Goal: Transaction & Acquisition: Purchase product/service

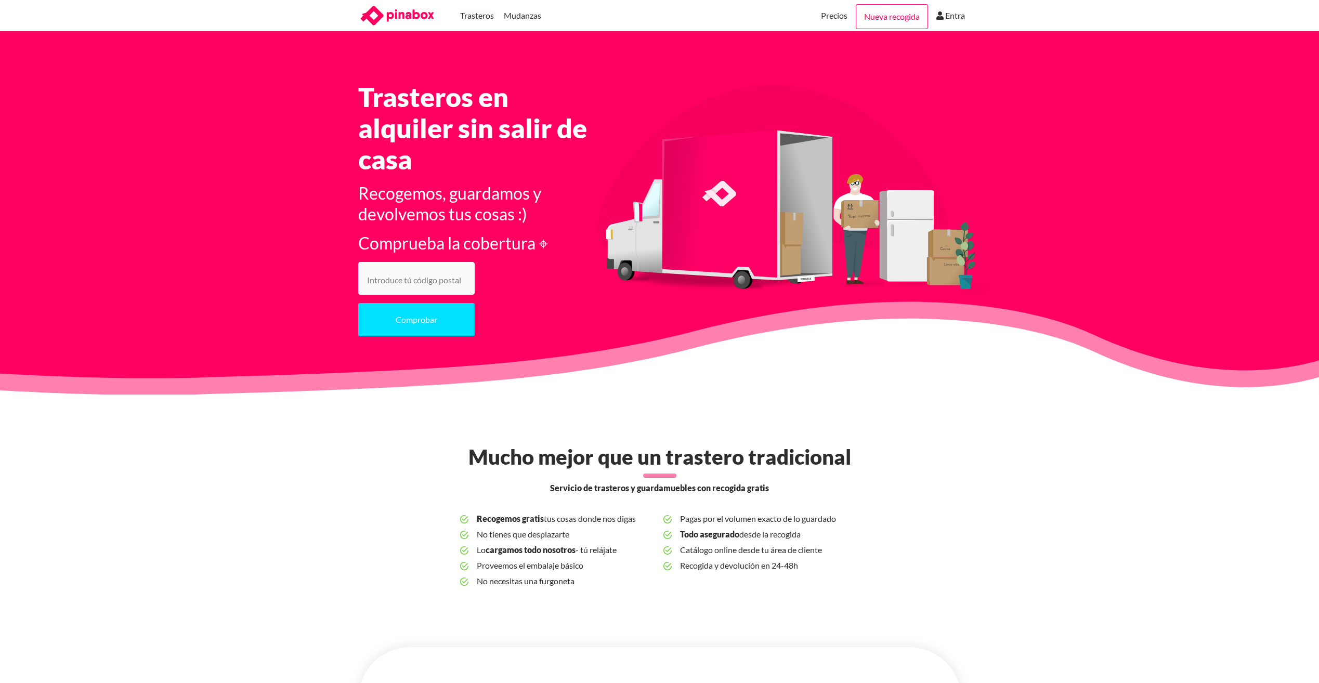
click at [391, 282] on input "number" at bounding box center [416, 278] width 116 height 33
type input "28670"
click at [410, 327] on button "Comprobar" at bounding box center [416, 319] width 116 height 33
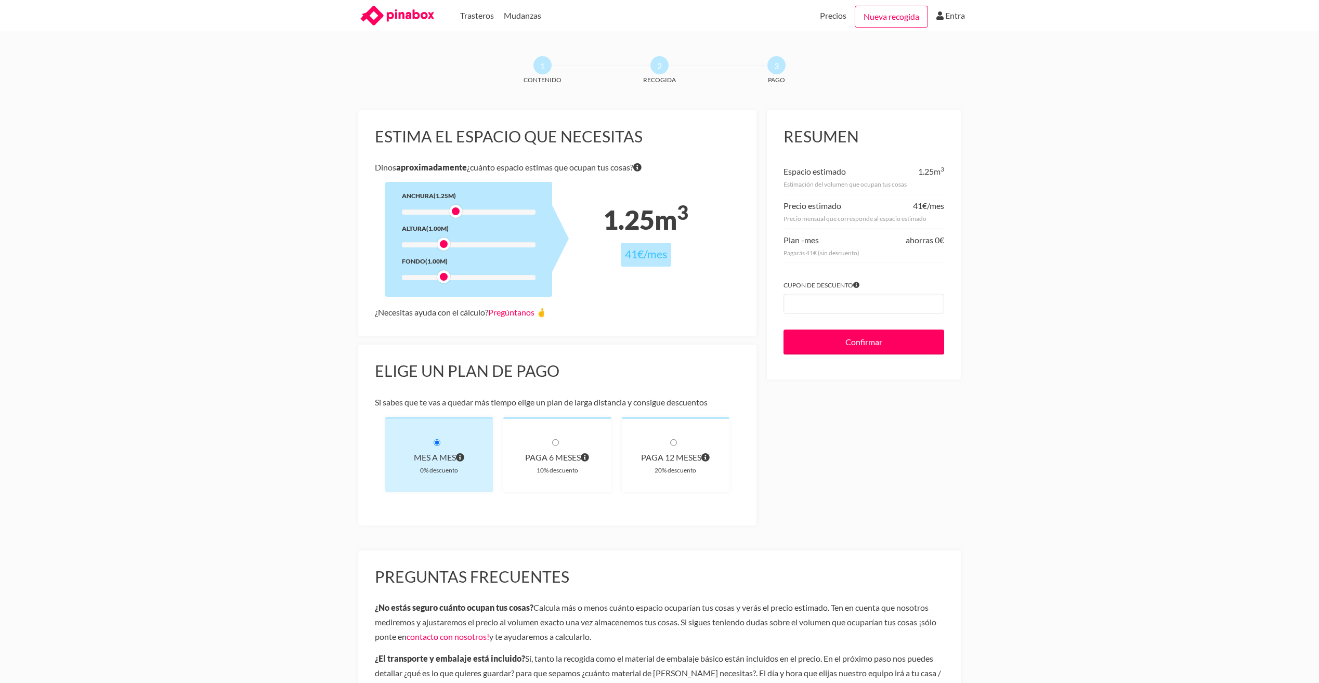
drag, startPoint x: 442, startPoint y: 213, endPoint x: 449, endPoint y: 216, distance: 7.7
click at [449, 216] on div "Anchura (1.25m) Altura (1.00m) Fondo (1.00m)" at bounding box center [468, 239] width 167 height 115
drag, startPoint x: 443, startPoint y: 244, endPoint x: 455, endPoint y: 241, distance: 11.7
click at [455, 241] on div at bounding box center [455, 244] width 13 height 13
drag, startPoint x: 442, startPoint y: 278, endPoint x: 449, endPoint y: 279, distance: 6.3
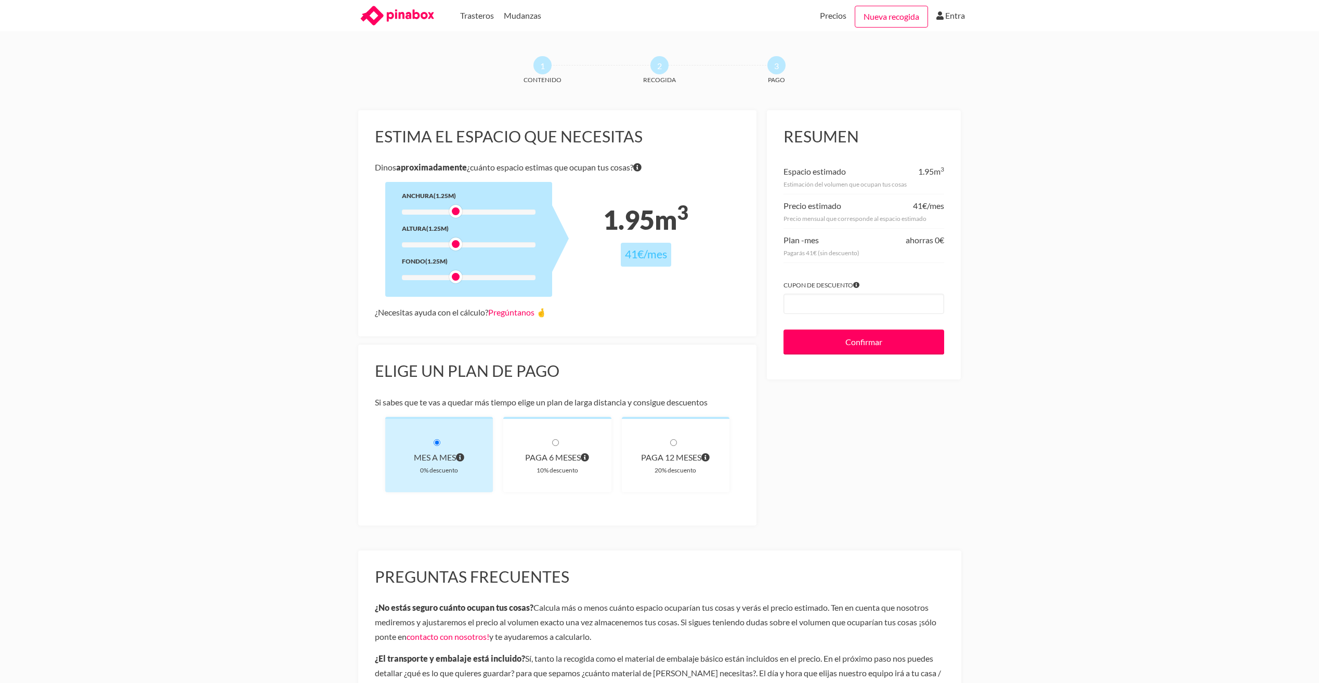
click at [449, 279] on div at bounding box center [469, 277] width 134 height 5
click at [560, 449] on div "paga 6 meses 10% descuento" at bounding box center [557, 454] width 108 height 75
radio input "true"
